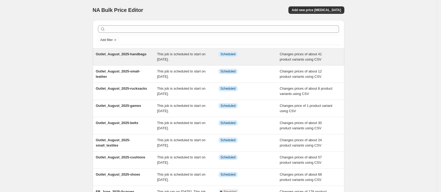
click at [105, 55] on span "Outlet_August_2025-handbags" at bounding box center [121, 54] width 51 height 4
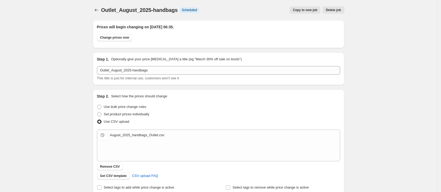
click at [312, 9] on span "Copy to new job" at bounding box center [304, 10] width 25 height 4
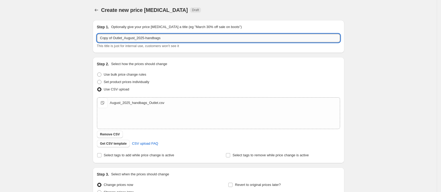
click at [116, 38] on input "Copy of Outlet_August_2025-handbags" at bounding box center [218, 38] width 243 height 8
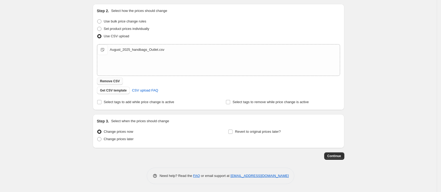
type input "Outlet_August_2025-scarves"
click at [111, 81] on span "Remove CSV" at bounding box center [110, 81] width 20 height 4
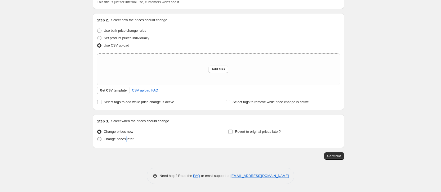
drag, startPoint x: 128, startPoint y: 138, endPoint x: 144, endPoint y: 138, distance: 15.9
click at [127, 138] on span "Change prices later" at bounding box center [119, 139] width 30 height 4
drag, startPoint x: 101, startPoint y: 140, endPoint x: 279, endPoint y: 134, distance: 179.0
click at [101, 139] on span at bounding box center [99, 139] width 4 height 4
click at [97, 137] on input "Change prices later" at bounding box center [97, 137] width 0 height 0
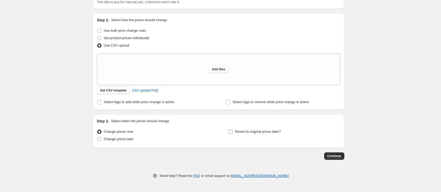
radio input "true"
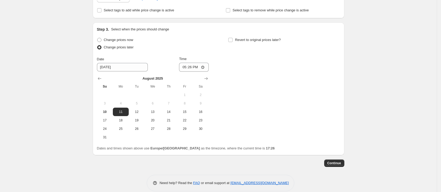
scroll to position [143, 0]
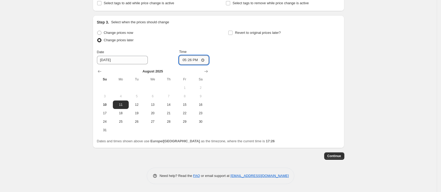
click at [192, 60] on input "17:26" at bounding box center [194, 60] width 30 height 9
click at [204, 60] on input "05:03" at bounding box center [194, 60] width 30 height 9
type input "05:30"
click at [177, 42] on div "Change prices later" at bounding box center [153, 40] width 112 height 7
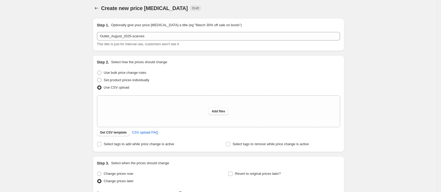
scroll to position [0, 0]
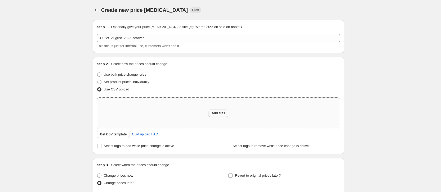
click at [216, 114] on span "Add files" at bounding box center [217, 113] width 13 height 4
type input "C:\fakepath\August_2025_Scarves_Outlet.csv"
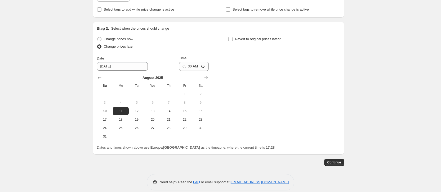
scroll to position [152, 0]
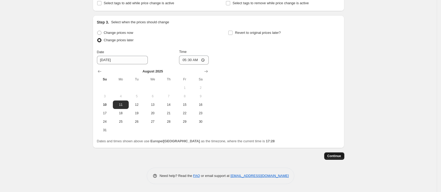
click at [337, 155] on span "Continue" at bounding box center [334, 156] width 14 height 4
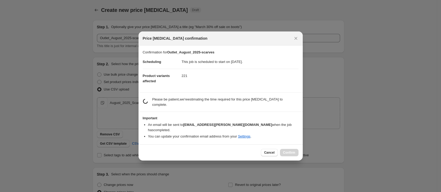
scroll to position [0, 0]
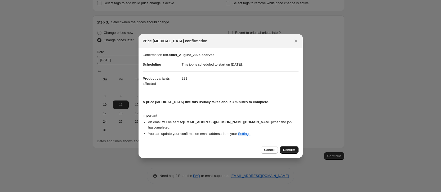
click at [294, 148] on span "Confirm" at bounding box center [289, 150] width 12 height 4
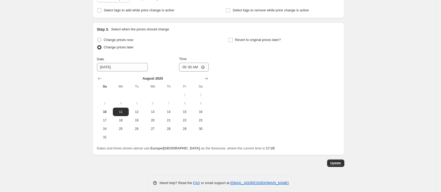
scroll to position [184, 0]
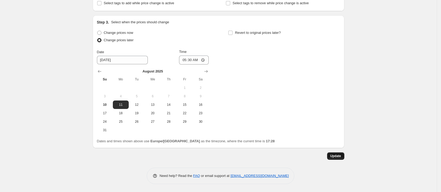
click at [339, 155] on span "Update" at bounding box center [335, 156] width 11 height 4
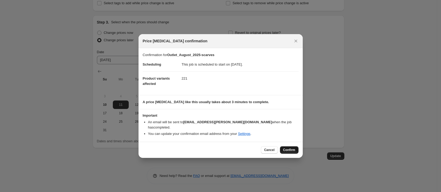
click at [290, 148] on span "Confirm" at bounding box center [289, 150] width 12 height 4
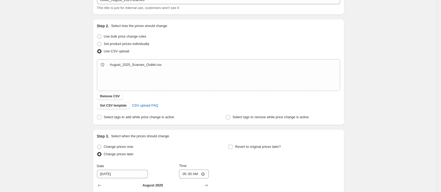
scroll to position [0, 0]
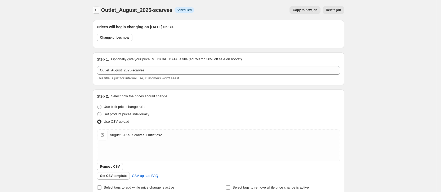
click at [99, 11] on icon "Price change jobs" at bounding box center [96, 9] width 5 height 5
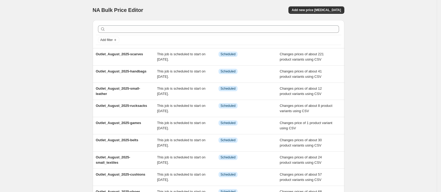
scroll to position [40, 0]
